Goal: Task Accomplishment & Management: Use online tool/utility

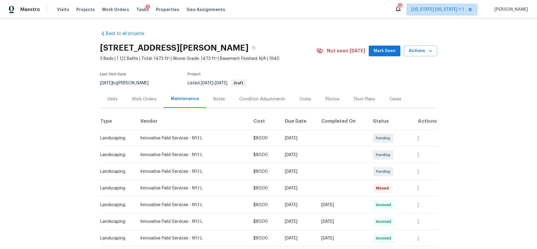
scroll to position [200, 0]
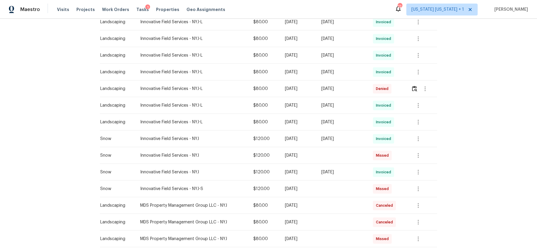
click at [60, 107] on div "Back to all projects 2225 Stecher Ave, Union, NJ 07083 3 Beds | 1 1/2 Baths | T…" at bounding box center [268, 134] width 537 height 231
click at [47, 123] on div "Back to all projects 2225 Stecher Ave, Union, NJ 07083 3 Beds | 1 1/2 Baths | T…" at bounding box center [268, 134] width 537 height 231
click at [42, 81] on div "Back to all projects 2225 Stecher Ave, Union, NJ 07083 3 Beds | 1 1/2 Baths | T…" at bounding box center [268, 134] width 537 height 231
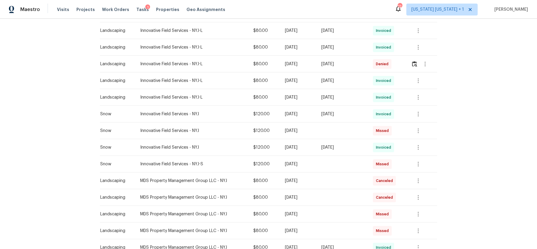
scroll to position [225, 0]
click at [466, 90] on div "Back to all projects 2225 Stecher Ave, Union, NJ 07083 3 Beds | 1 1/2 Baths | T…" at bounding box center [268, 134] width 537 height 231
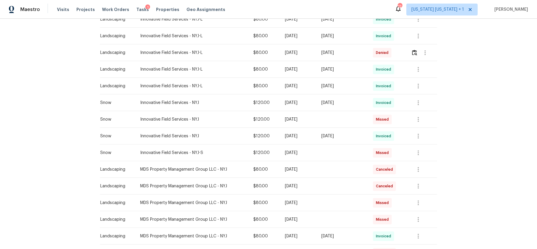
scroll to position [238, 0]
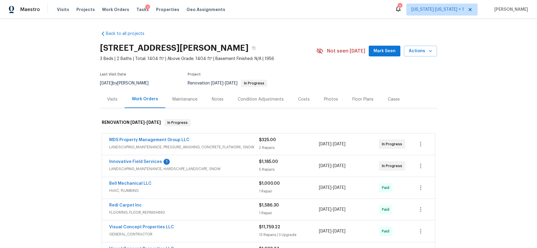
click at [116, 33] on link "Back to all projects" at bounding box center [128, 34] width 57 height 6
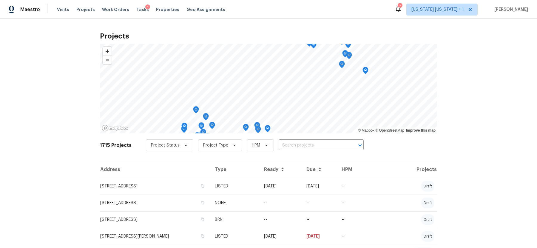
click at [283, 146] on input "text" at bounding box center [313, 145] width 68 height 9
type input "238 dr"
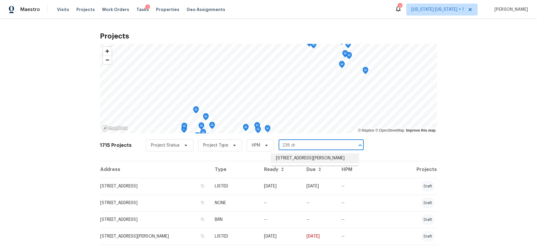
click at [287, 157] on li "238 Drake Ln, Ledgewood, NJ 07852" at bounding box center [314, 158] width 87 height 10
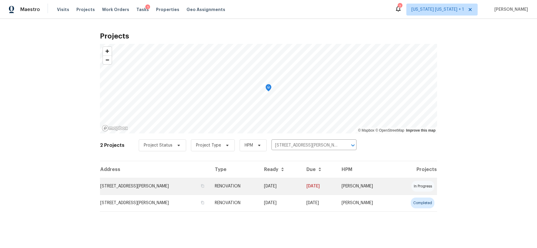
click at [131, 186] on td "238 Drake Ln, Ledgewood, NJ 07852" at bounding box center [155, 186] width 110 height 17
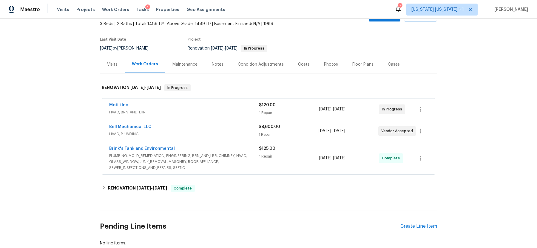
scroll to position [38, 0]
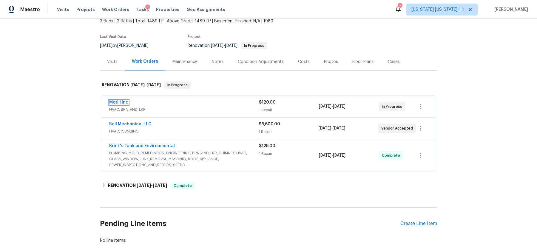
click at [119, 101] on link "Motili Inc" at bounding box center [118, 102] width 19 height 4
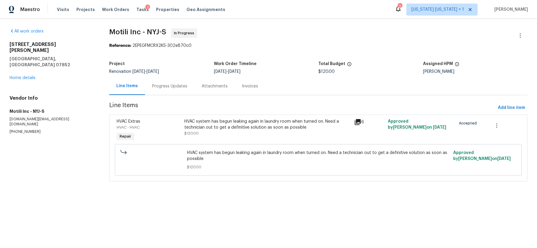
click at [170, 91] on div "Progress Updates" at bounding box center [170, 86] width 50 height 18
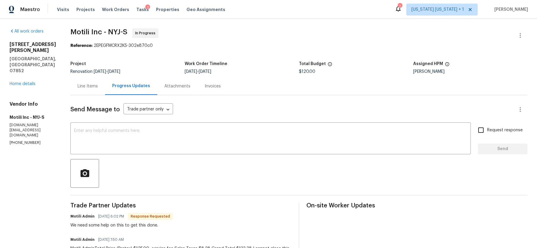
click at [87, 88] on div "Line Items" at bounding box center [88, 86] width 20 height 6
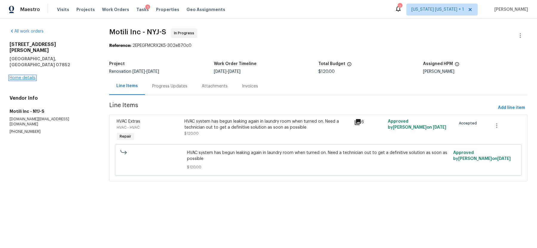
click at [31, 76] on link "Home details" at bounding box center [23, 78] width 26 height 4
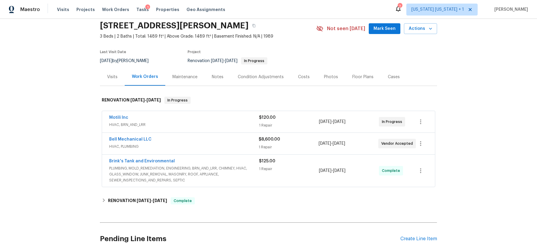
scroll to position [18, 0]
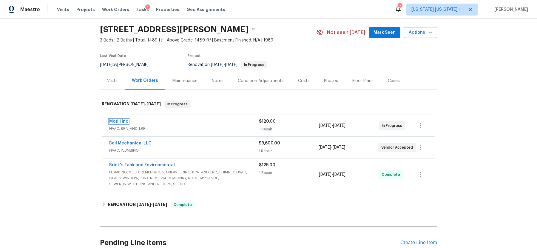
click at [116, 119] on link "Motili Inc" at bounding box center [118, 121] width 19 height 4
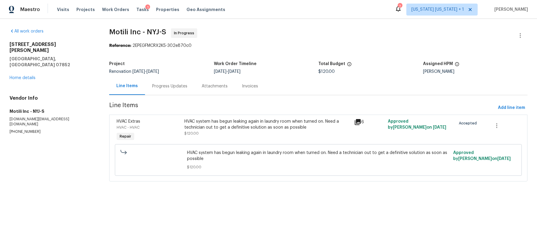
click at [160, 84] on div "Progress Updates" at bounding box center [169, 86] width 35 height 6
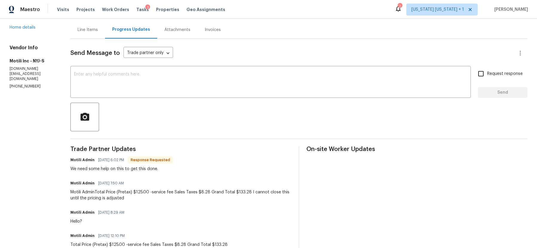
scroll to position [55, 0]
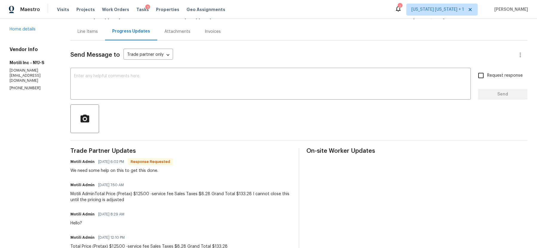
click at [93, 34] on div "Line Items" at bounding box center [88, 32] width 20 height 6
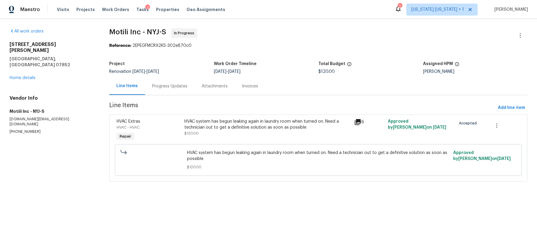
click at [218, 127] on div "HVAC system has begun leaking again in laundry room when turned on. Need a tech…" at bounding box center [267, 124] width 166 height 12
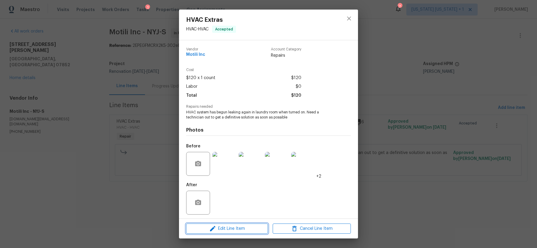
click at [232, 230] on span "Edit Line Item" at bounding box center [227, 228] width 78 height 7
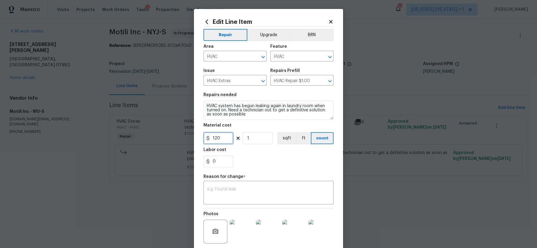
drag, startPoint x: 223, startPoint y: 137, endPoint x: 212, endPoint y: 139, distance: 11.5
click at [212, 139] on input "120" at bounding box center [218, 138] width 30 height 12
type input "133.28"
click at [229, 187] on textarea at bounding box center [268, 193] width 123 height 13
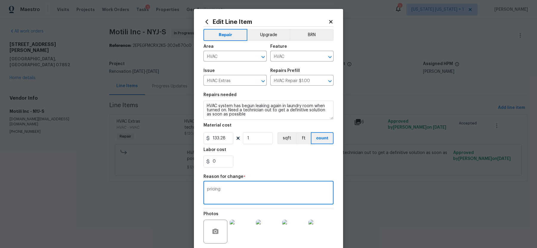
scroll to position [51, 0]
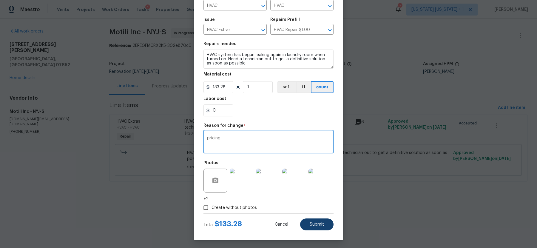
type textarea "pricing"
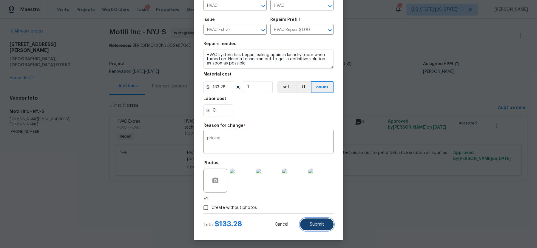
click at [312, 223] on span "Submit" at bounding box center [317, 224] width 14 height 4
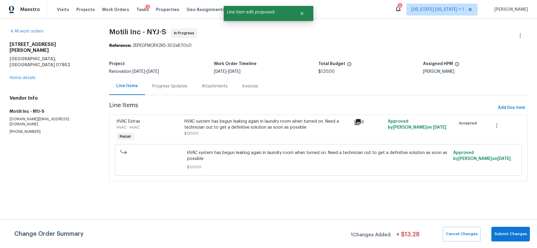
scroll to position [0, 0]
click at [502, 231] on span "Submit Changes" at bounding box center [510, 234] width 33 height 7
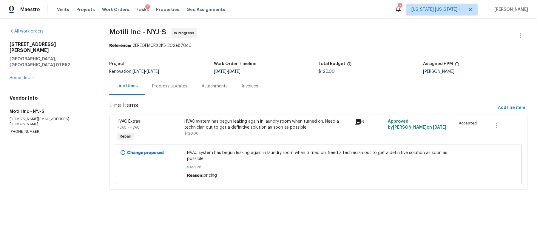
click at [168, 87] on div "Progress Updates" at bounding box center [169, 86] width 35 height 6
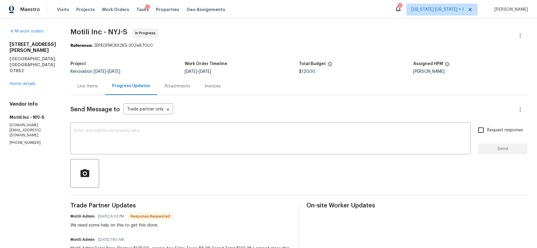
click at [93, 86] on div "Line Items" at bounding box center [88, 86] width 20 height 6
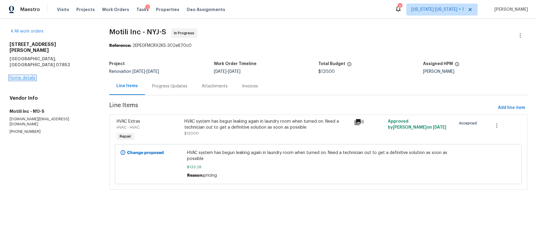
click at [21, 76] on link "Home details" at bounding box center [23, 78] width 26 height 4
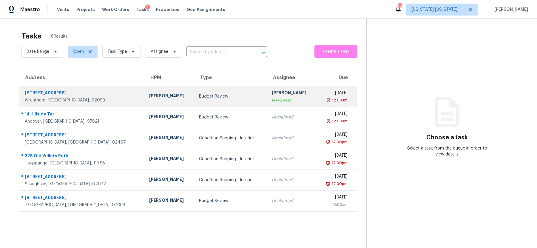
click at [199, 93] on div "Budget Review" at bounding box center [230, 96] width 63 height 6
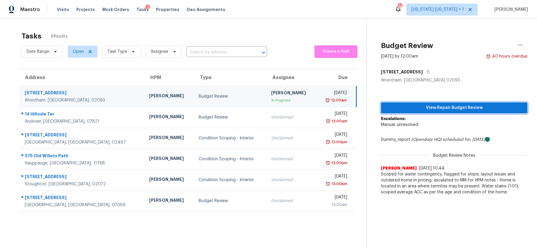
click at [458, 110] on span "View Repair Budget Review" at bounding box center [454, 107] width 137 height 7
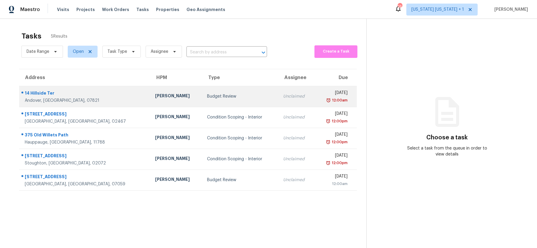
click at [219, 95] on div "Budget Review" at bounding box center [240, 96] width 67 height 6
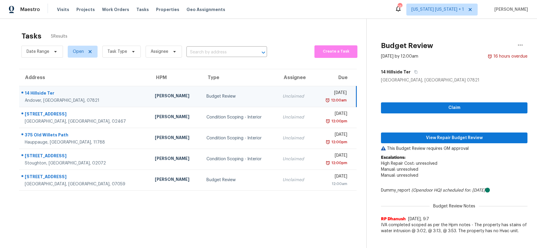
click at [220, 93] on div "Budget Review" at bounding box center [239, 96] width 67 height 6
click at [234, 101] on td "Budget Review" at bounding box center [240, 96] width 76 height 21
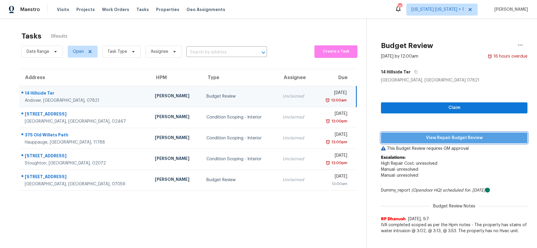
click at [412, 136] on span "View Repair Budget Review" at bounding box center [454, 137] width 137 height 7
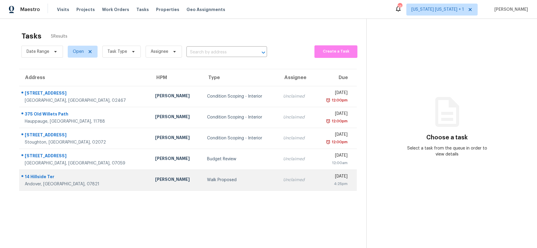
click at [150, 178] on td "[PERSON_NAME]" at bounding box center [176, 179] width 52 height 21
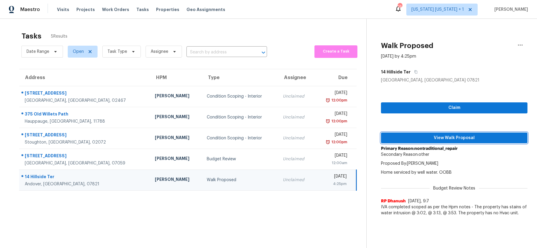
click at [434, 139] on span "View Walk Proposal" at bounding box center [454, 137] width 137 height 7
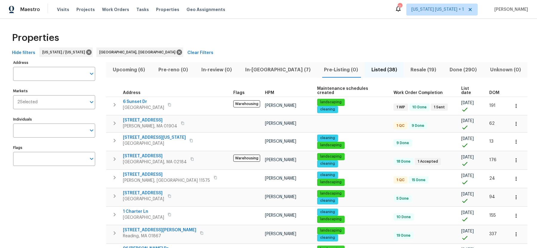
click at [489, 91] on span "DOM" at bounding box center [494, 93] width 10 height 4
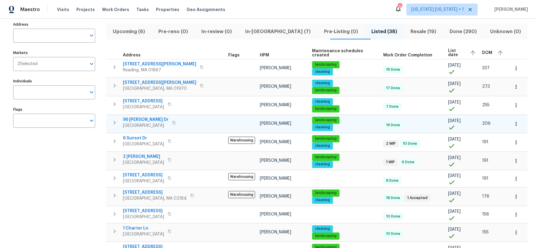
scroll to position [37, 0]
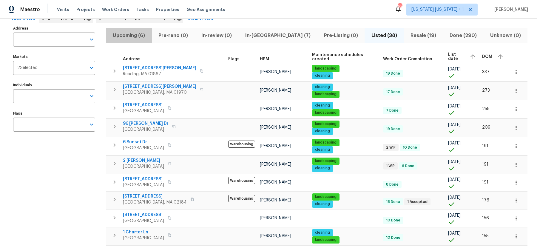
click at [138, 38] on span "Upcoming (6)" at bounding box center [129, 35] width 38 height 8
